Goal: Information Seeking & Learning: Find specific fact

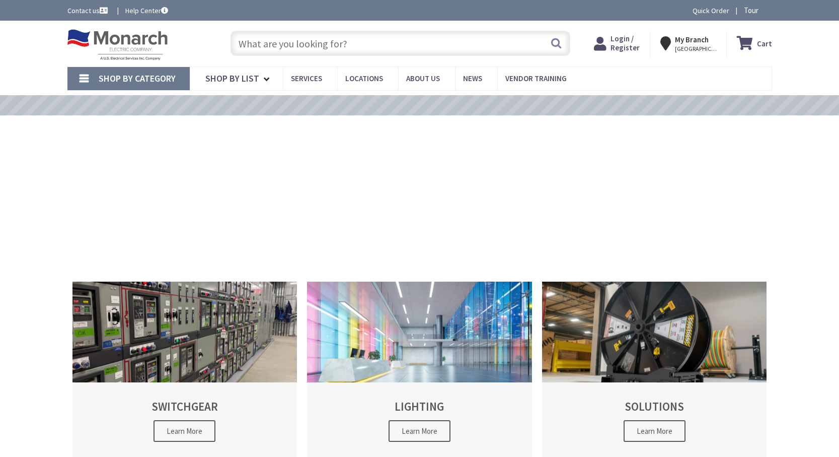
click at [373, 42] on input "text" at bounding box center [401, 43] width 340 height 25
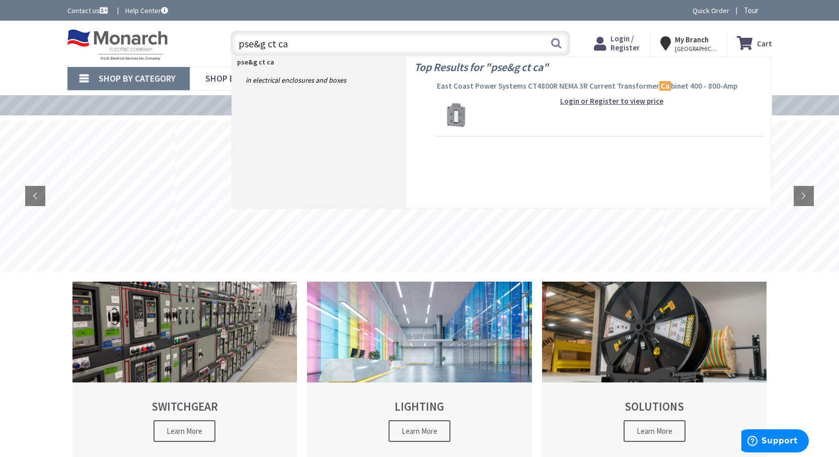
type input "pse&g ct ca"
click at [469, 88] on span "East Coast Power Systems CT4800R NEMA 3R Current Transformer Ca binet 400 - 800…" at bounding box center [599, 86] width 325 height 10
